Goal: Information Seeking & Learning: Check status

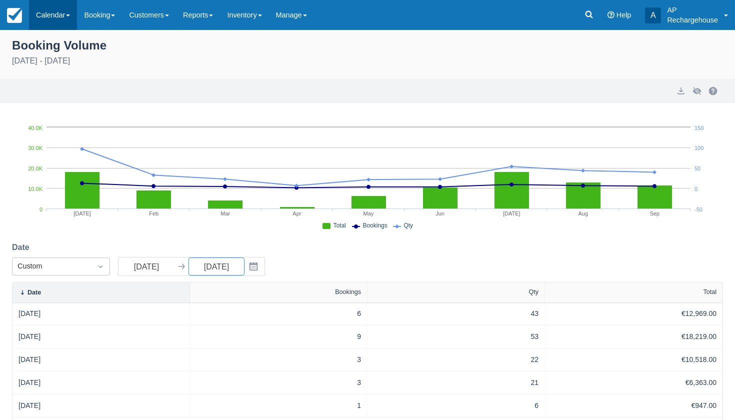
scroll to position [43, 0]
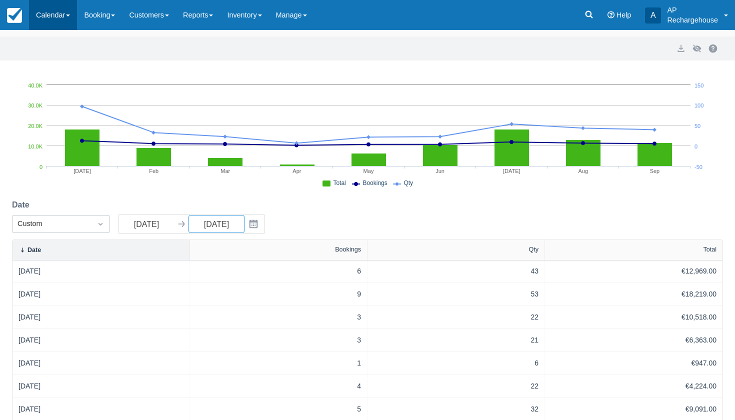
type input "[DATE]"
click at [49, 17] on link "Calendar" at bounding box center [53, 15] width 48 height 30
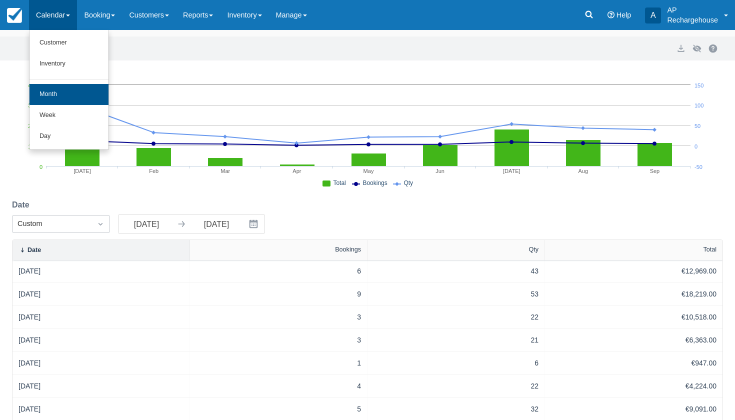
click at [62, 96] on link "Month" at bounding box center [69, 94] width 79 height 21
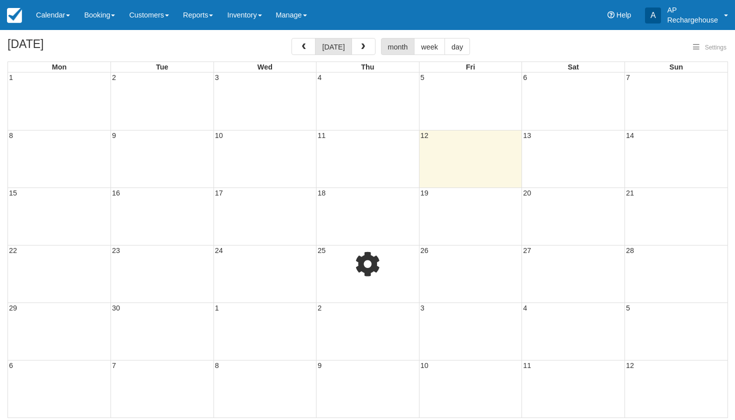
select select
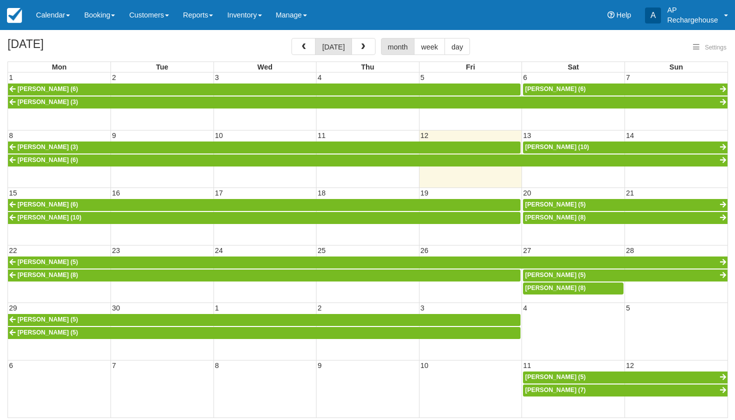
select select
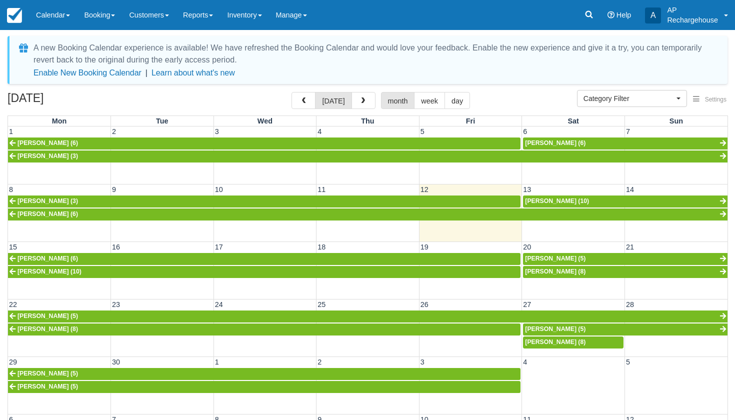
click at [548, 201] on span "Jane Borgstrøm (10)" at bounding box center [557, 201] width 64 height 7
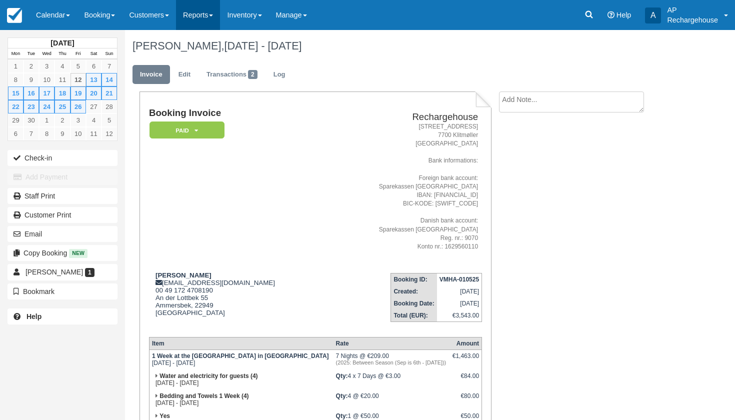
click at [205, 18] on link "Reports" at bounding box center [198, 15] width 44 height 30
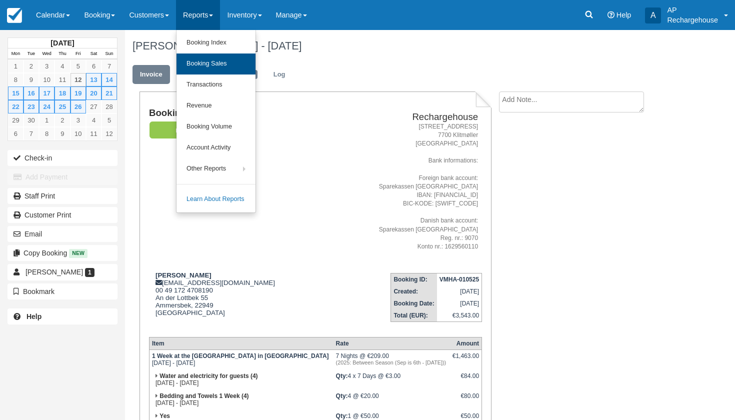
click at [218, 60] on link "Booking Sales" at bounding box center [216, 64] width 79 height 21
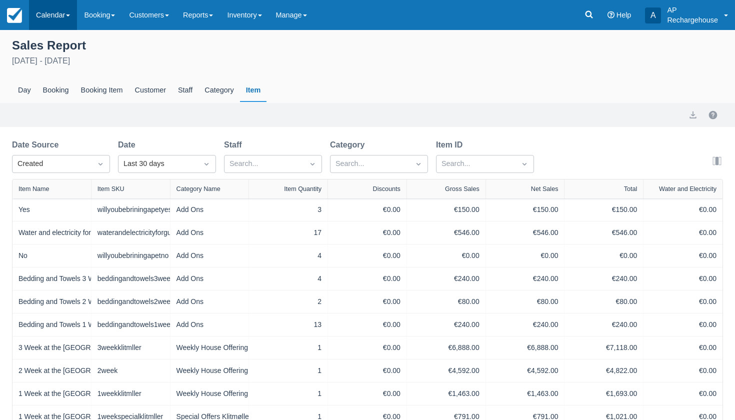
click at [43, 13] on link "Calendar" at bounding box center [53, 15] width 48 height 30
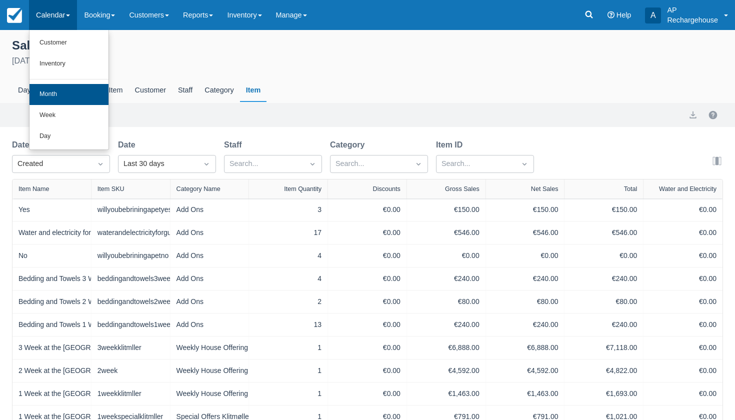
click at [69, 91] on link "Month" at bounding box center [69, 94] width 79 height 21
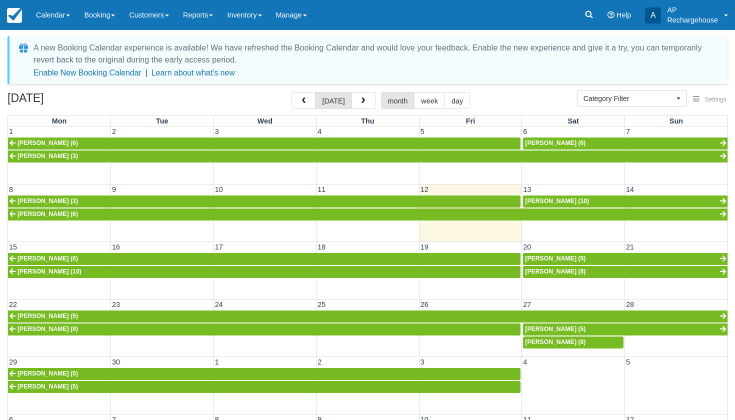
select select
click at [360, 100] on span "button" at bounding box center [363, 101] width 7 height 7
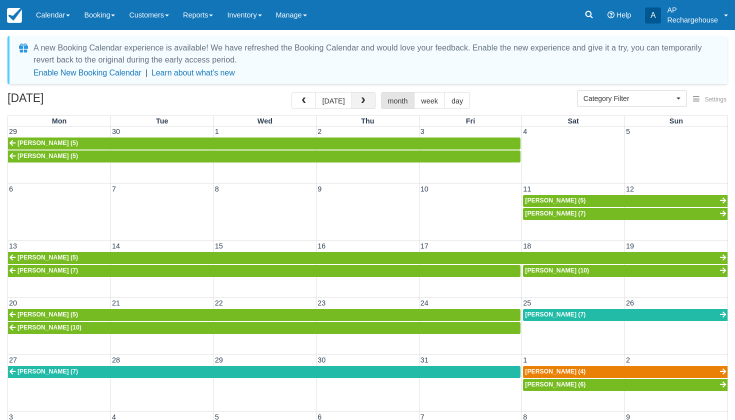
click at [360, 100] on span "button" at bounding box center [363, 101] width 7 height 7
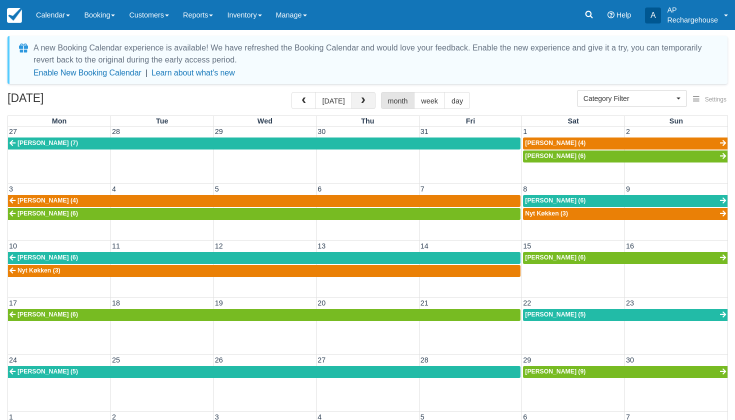
click at [360, 100] on span "button" at bounding box center [363, 101] width 7 height 7
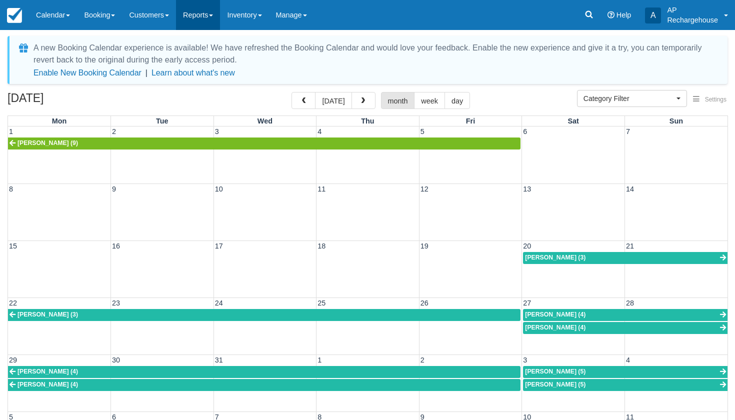
click at [204, 13] on link "Reports" at bounding box center [198, 15] width 44 height 30
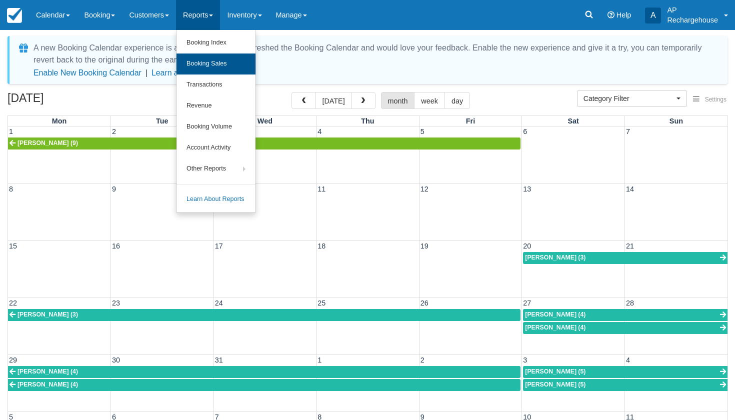
click at [216, 63] on link "Booking Sales" at bounding box center [216, 64] width 79 height 21
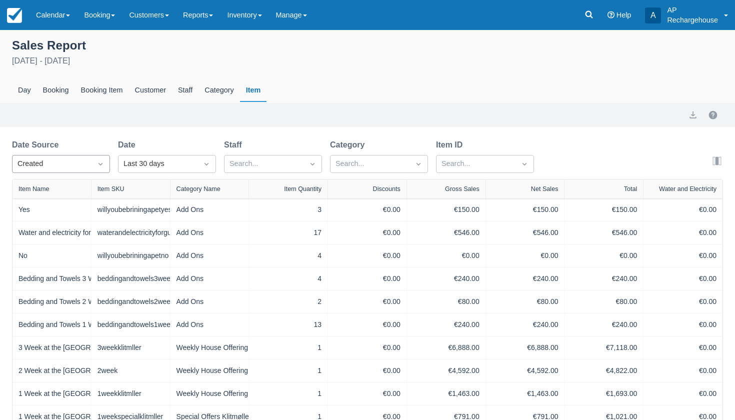
click at [72, 166] on div "Created" at bounding box center [52, 164] width 69 height 11
click at [65, 215] on div "Start" at bounding box center [61, 209] width 98 height 20
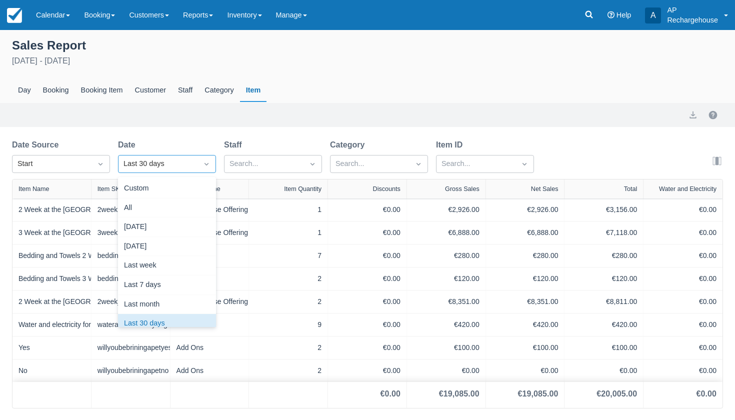
click at [137, 169] on div "Last 30 days" at bounding box center [158, 164] width 69 height 11
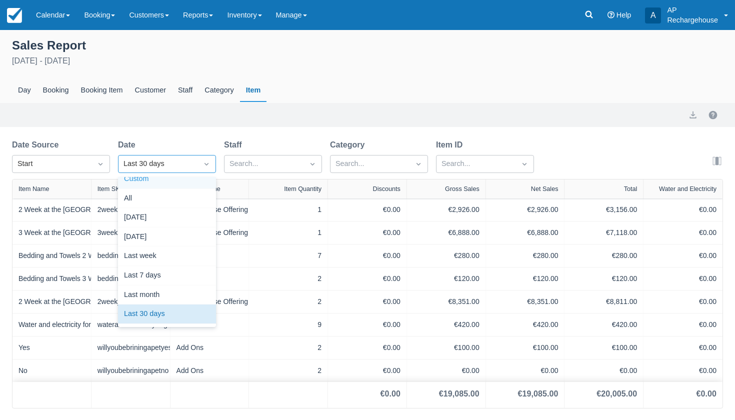
click at [137, 180] on div "Custom" at bounding box center [167, 180] width 98 height 20
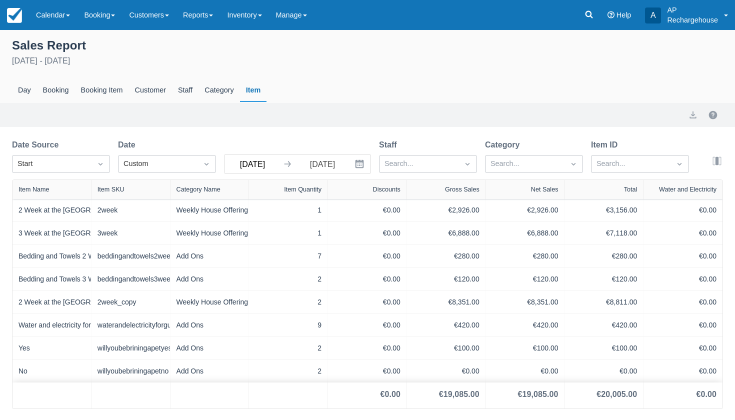
click at [240, 165] on input "Aug 13 25" at bounding box center [253, 164] width 56 height 18
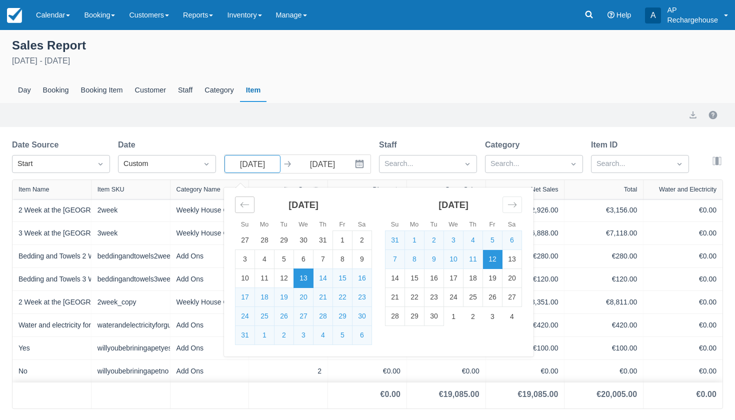
click at [244, 205] on icon "Move backward to switch to the previous month." at bounding box center [245, 205] width 10 height 10
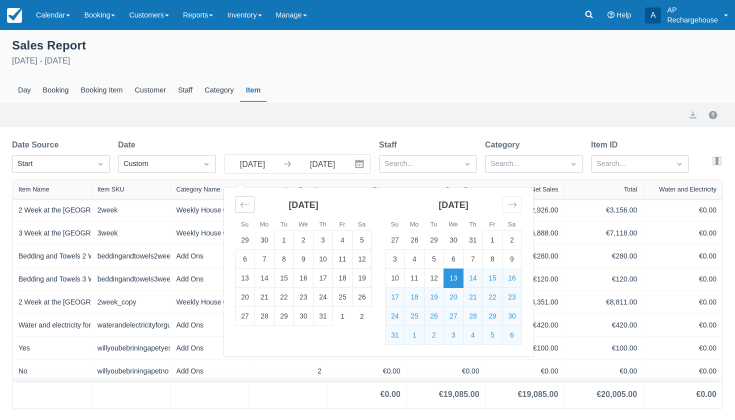
click at [244, 205] on icon "Move backward to switch to the previous month." at bounding box center [245, 205] width 10 height 10
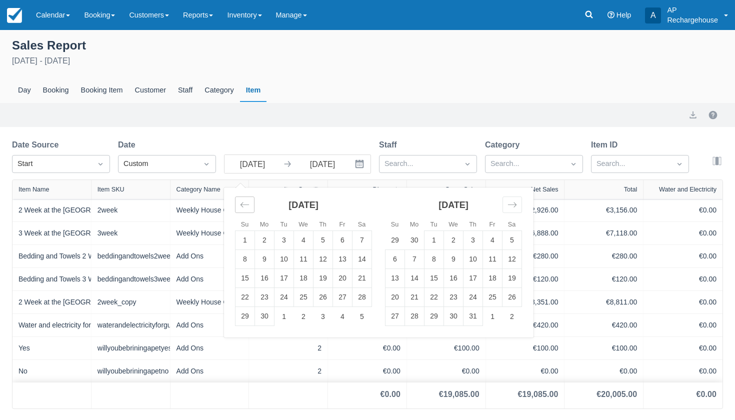
click at [244, 205] on icon "Move backward to switch to the previous month." at bounding box center [245, 205] width 10 height 10
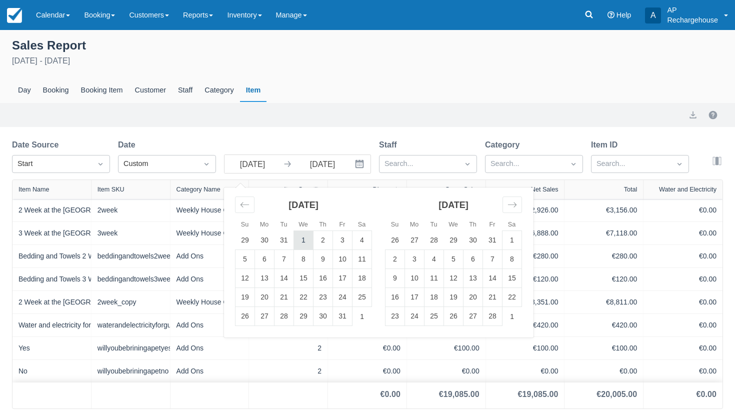
click at [304, 242] on td "1" at bounding box center [304, 240] width 20 height 19
type input "Jan 01 25"
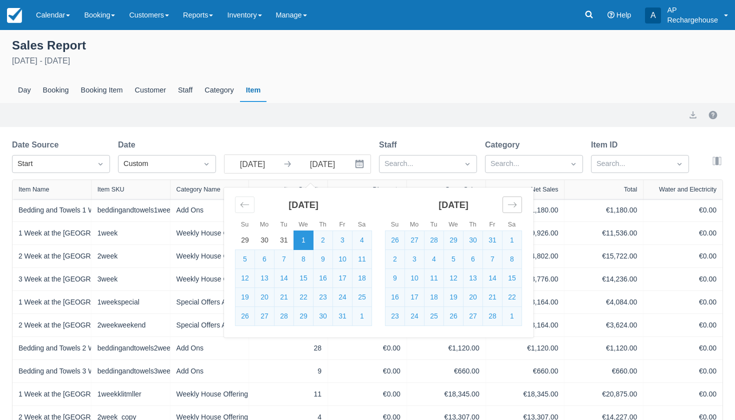
click at [512, 205] on icon "Move forward to switch to the next month." at bounding box center [513, 205] width 10 height 10
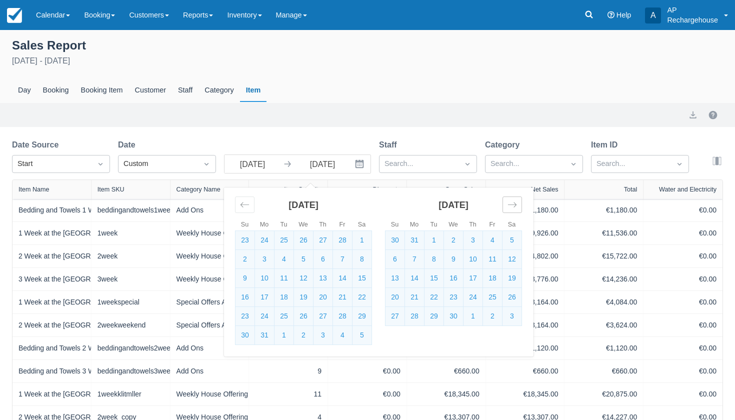
click at [512, 205] on icon "Move forward to switch to the next month." at bounding box center [513, 205] width 10 height 10
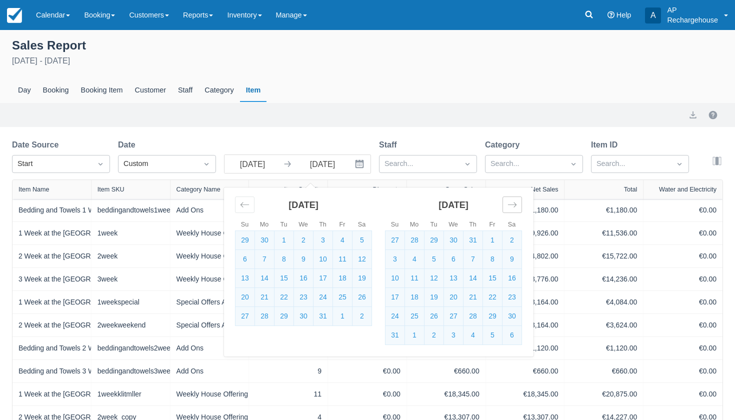
click at [512, 206] on icon "Move forward to switch to the next month." at bounding box center [512, 205] width 9 height 5
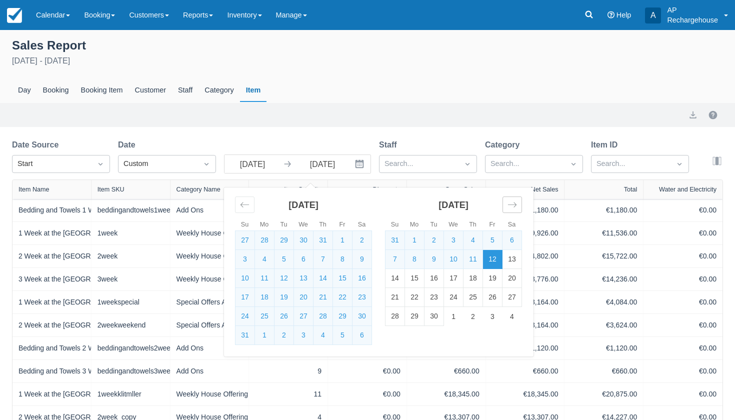
click at [512, 206] on icon "Move forward to switch to the next month." at bounding box center [512, 205] width 9 height 5
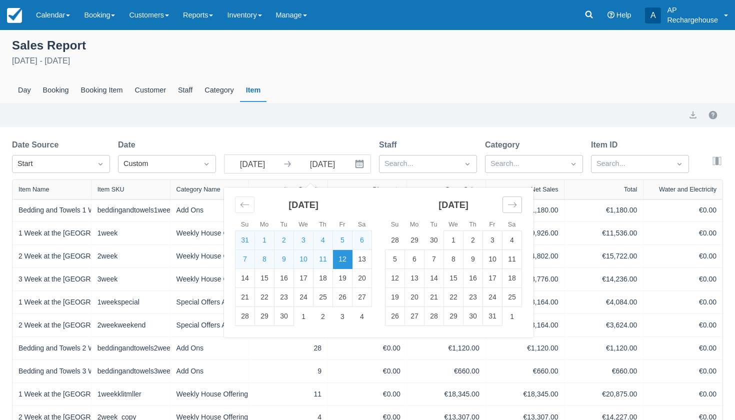
click at [512, 206] on icon "Move forward to switch to the next month." at bounding box center [512, 205] width 9 height 5
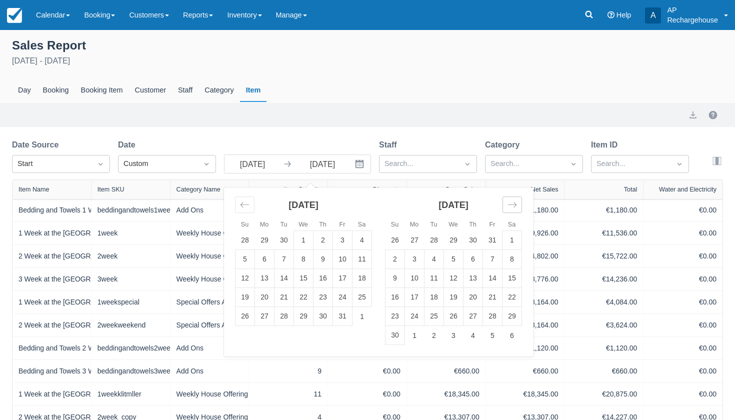
click at [512, 206] on icon "Move forward to switch to the next month." at bounding box center [512, 205] width 9 height 5
click at [456, 316] on td "31" at bounding box center [454, 316] width 20 height 19
type input "Dec 31 25"
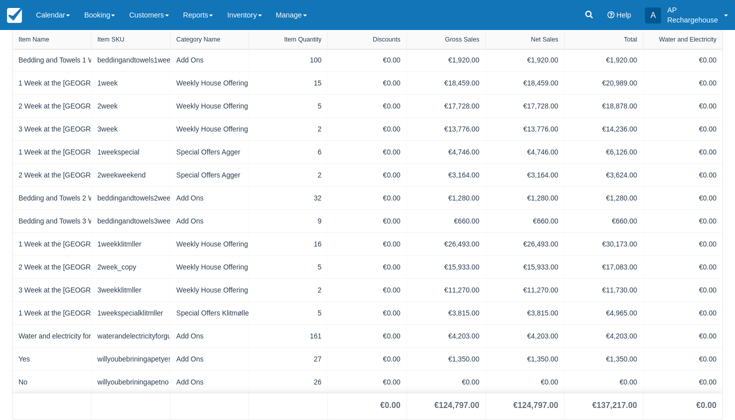
scroll to position [151, 0]
